Goal: Transaction & Acquisition: Purchase product/service

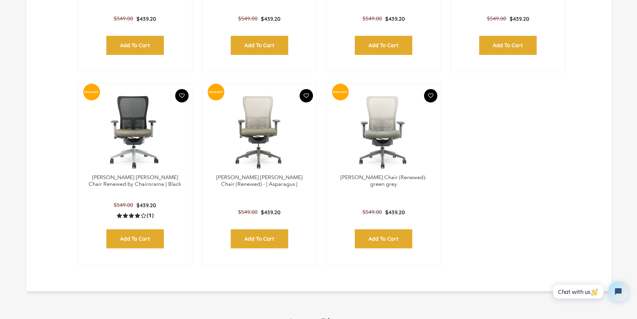
scroll to position [376, 0]
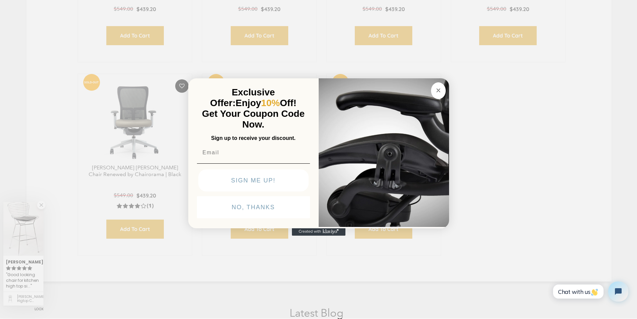
click input "Submit" at bounding box center [0, 0] width 0 height 0
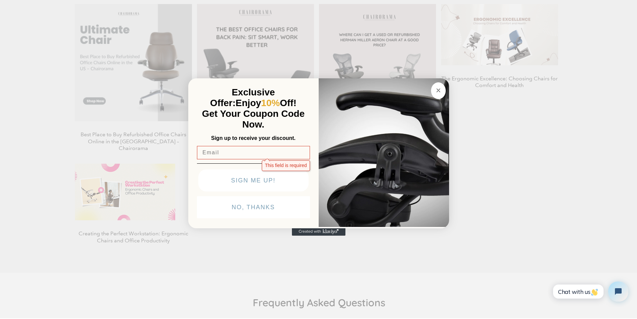
scroll to position [738, 0]
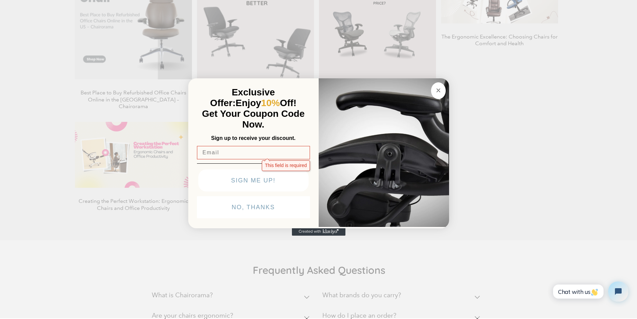
click at [359, 227] on img "POPUP Form" at bounding box center [384, 152] width 130 height 150
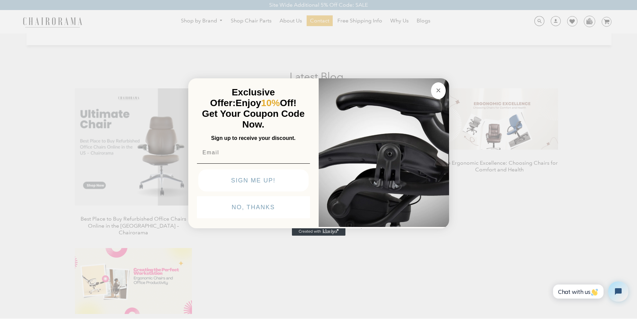
scroll to position [607, 0]
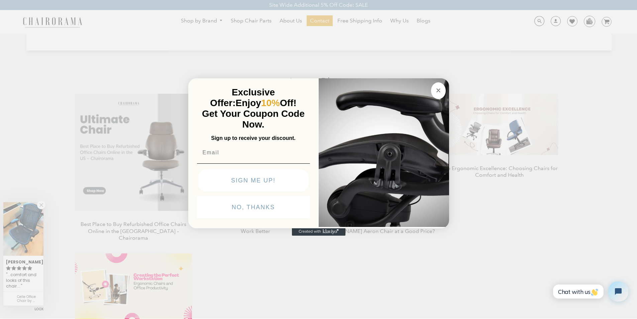
click at [258, 15] on div "Close dialog Exclusive Offer: Enjoy 10% Off! Get Your Coupon Code Now. Sign up …" at bounding box center [318, 158] width 637 height 319
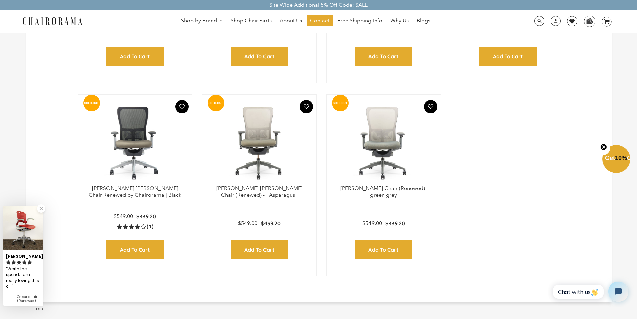
scroll to position [314, 0]
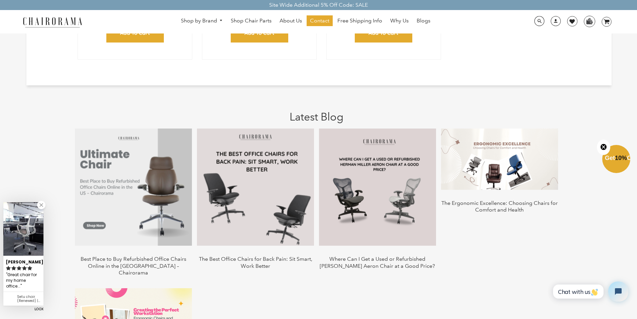
scroll to position [574, 0]
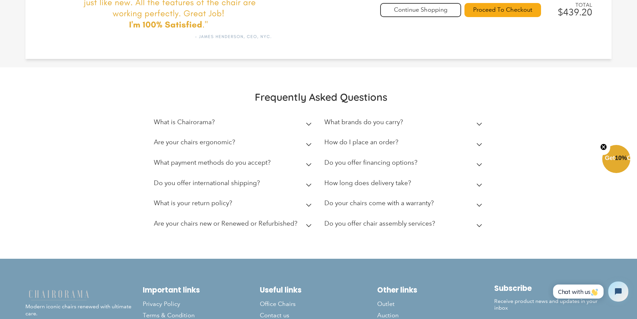
scroll to position [293, 0]
